Goal: Task Accomplishment & Management: Manage account settings

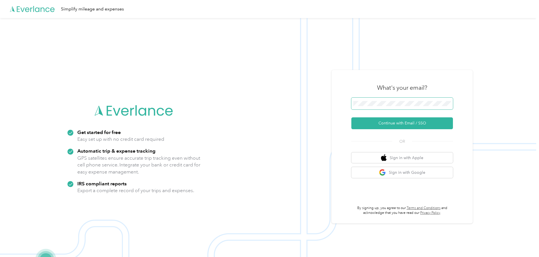
click at [406, 99] on span at bounding box center [402, 104] width 102 height 12
click at [404, 121] on button "Continue with Email / SSO" at bounding box center [402, 123] width 102 height 12
click at [400, 121] on button "Continue with Email / SSO" at bounding box center [402, 123] width 102 height 12
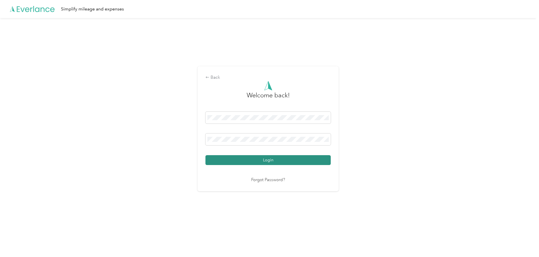
click at [231, 162] on button "Login" at bounding box center [267, 160] width 125 height 10
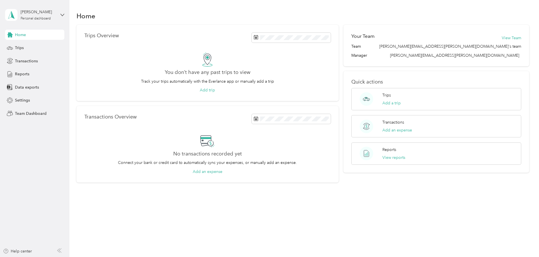
click at [358, 36] on h2 "Your Team" at bounding box center [362, 36] width 23 height 7
click at [502, 38] on button "View Team" at bounding box center [511, 38] width 19 height 6
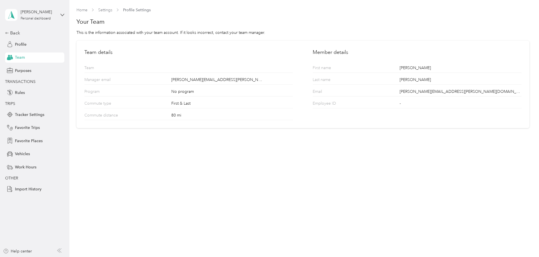
click at [19, 58] on span "Team" at bounding box center [20, 57] width 10 height 6
click at [19, 44] on span "Profile" at bounding box center [21, 44] width 12 height 6
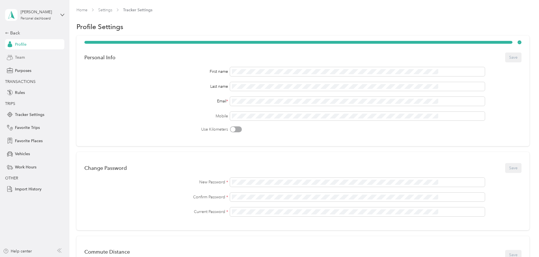
click at [17, 55] on span "Team" at bounding box center [20, 57] width 10 height 6
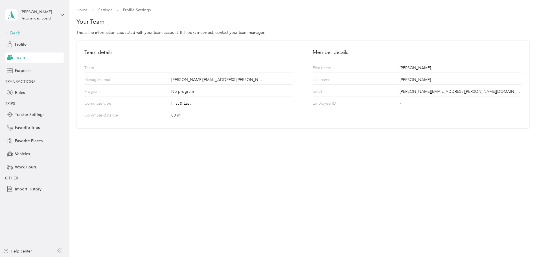
click at [17, 31] on div "Back" at bounding box center [33, 33] width 56 height 7
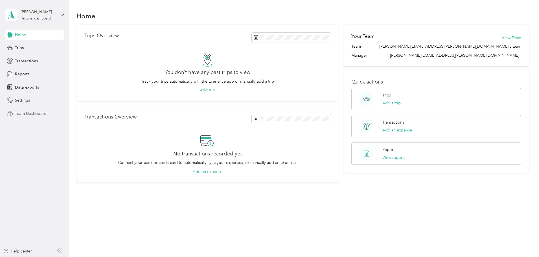
click at [35, 113] on span "Team Dashboard" at bounding box center [31, 114] width 32 height 6
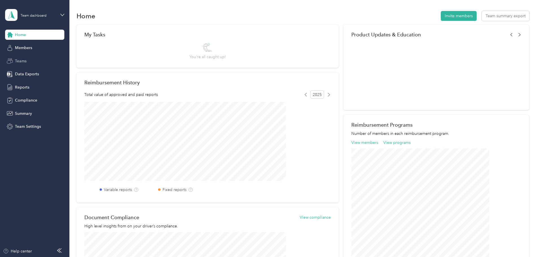
click at [16, 59] on span "Teams" at bounding box center [21, 61] width 12 height 6
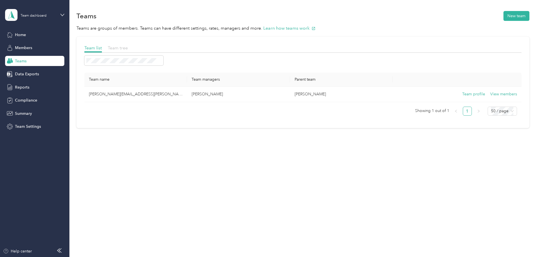
click at [128, 47] on span "Team tree" at bounding box center [118, 47] width 20 height 5
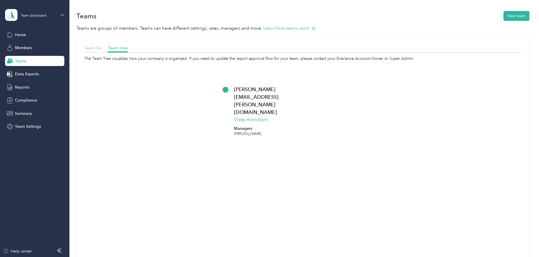
click at [62, 14] on icon at bounding box center [62, 15] width 4 height 4
click at [85, 109] on div "Team list Team tree The Team Tree visualizes how your company is organized. If …" at bounding box center [302, 170] width 453 height 267
click at [64, 14] on icon at bounding box center [62, 15] width 4 height 4
click at [22, 45] on div "Team dashboard" at bounding box center [25, 45] width 31 height 6
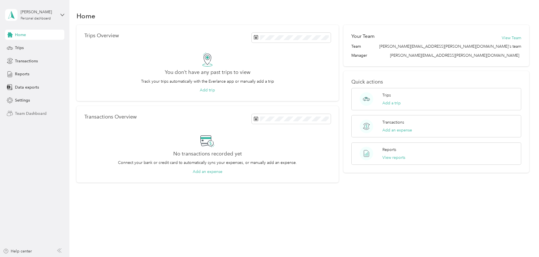
click at [20, 114] on span "Team Dashboard" at bounding box center [31, 114] width 32 height 6
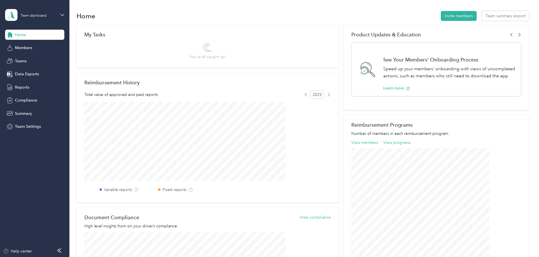
click at [61, 12] on div "Team dashboard" at bounding box center [34, 15] width 59 height 20
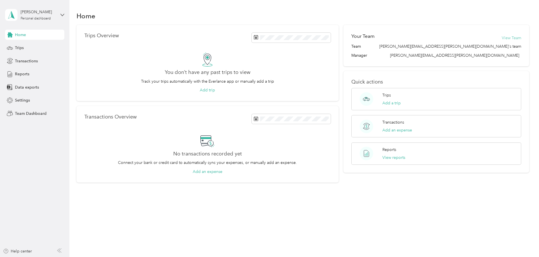
click at [502, 38] on button "View Team" at bounding box center [511, 38] width 19 height 6
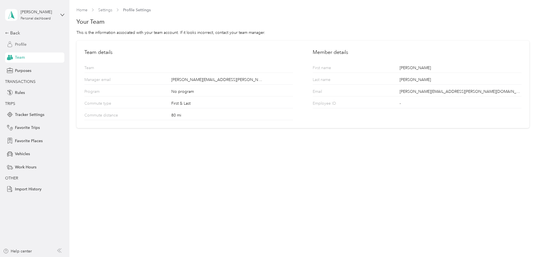
click at [20, 45] on span "Profile" at bounding box center [21, 44] width 12 height 6
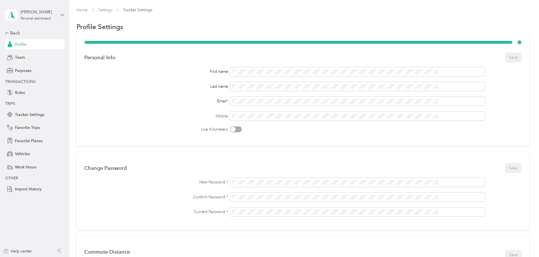
click at [61, 14] on icon at bounding box center [62, 15] width 4 height 4
click at [39, 44] on div "Team dashboard" at bounding box center [25, 46] width 30 height 6
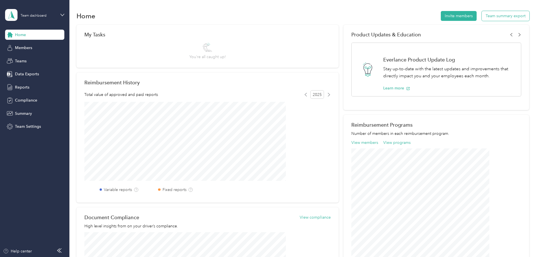
click at [482, 16] on button "Team summary export" at bounding box center [506, 16] width 48 height 10
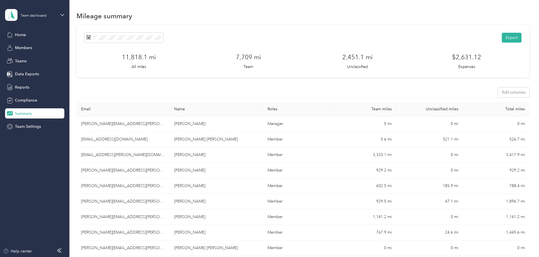
click at [324, 16] on div "Mileage summary" at bounding box center [302, 16] width 453 height 12
